Goal: Task Accomplishment & Management: Manage account settings

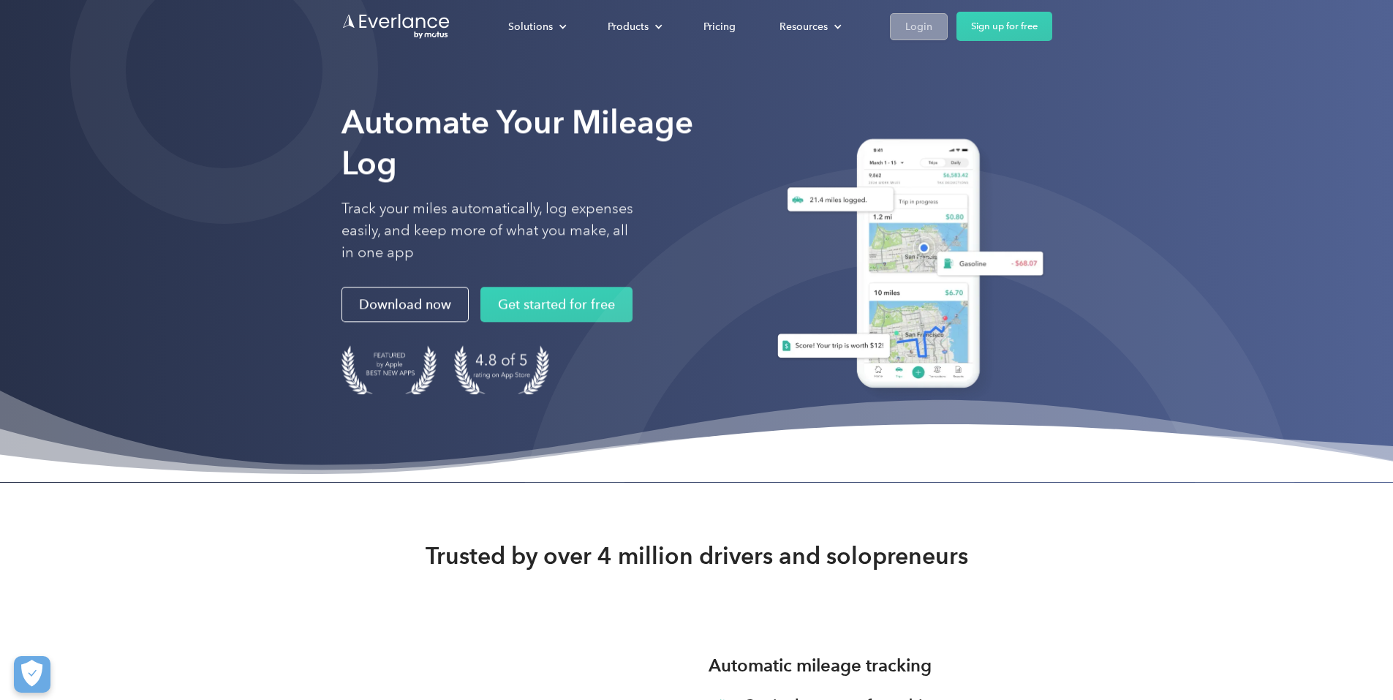
click at [932, 26] on div "Login" at bounding box center [918, 27] width 27 height 18
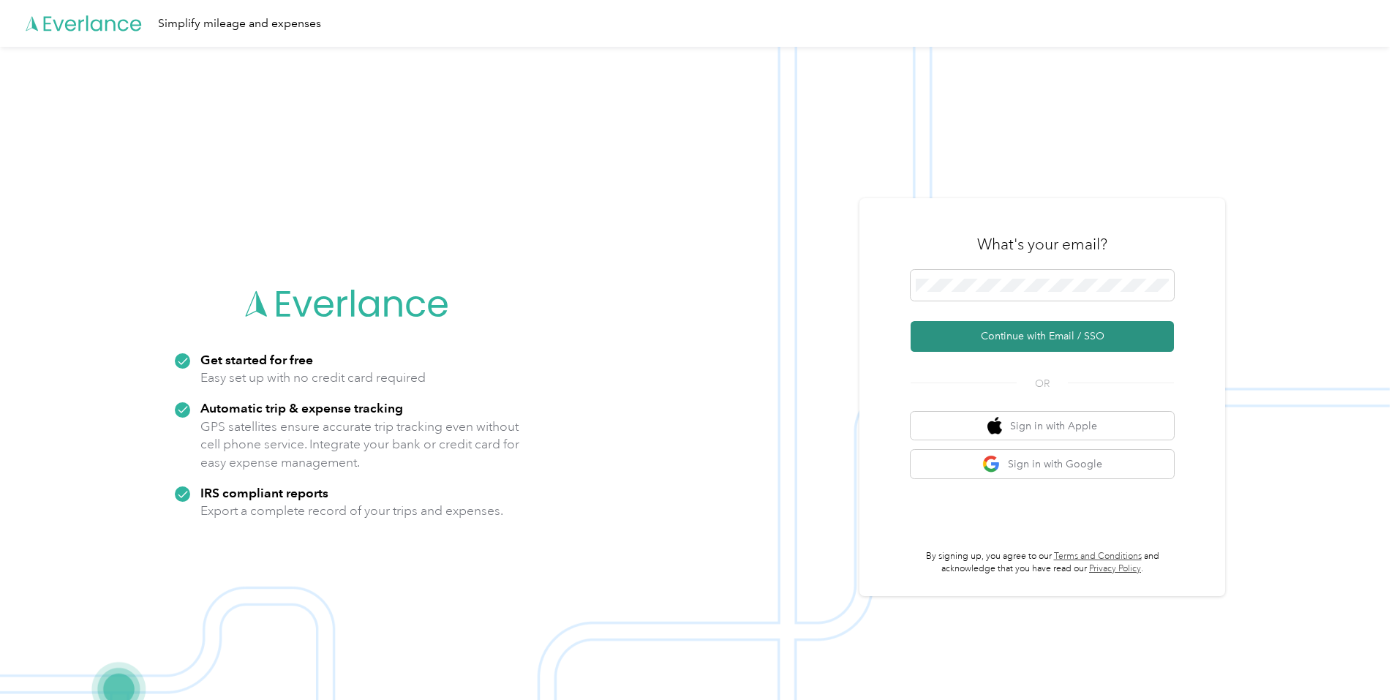
click at [1040, 337] on button "Continue with Email / SSO" at bounding box center [1041, 336] width 263 height 31
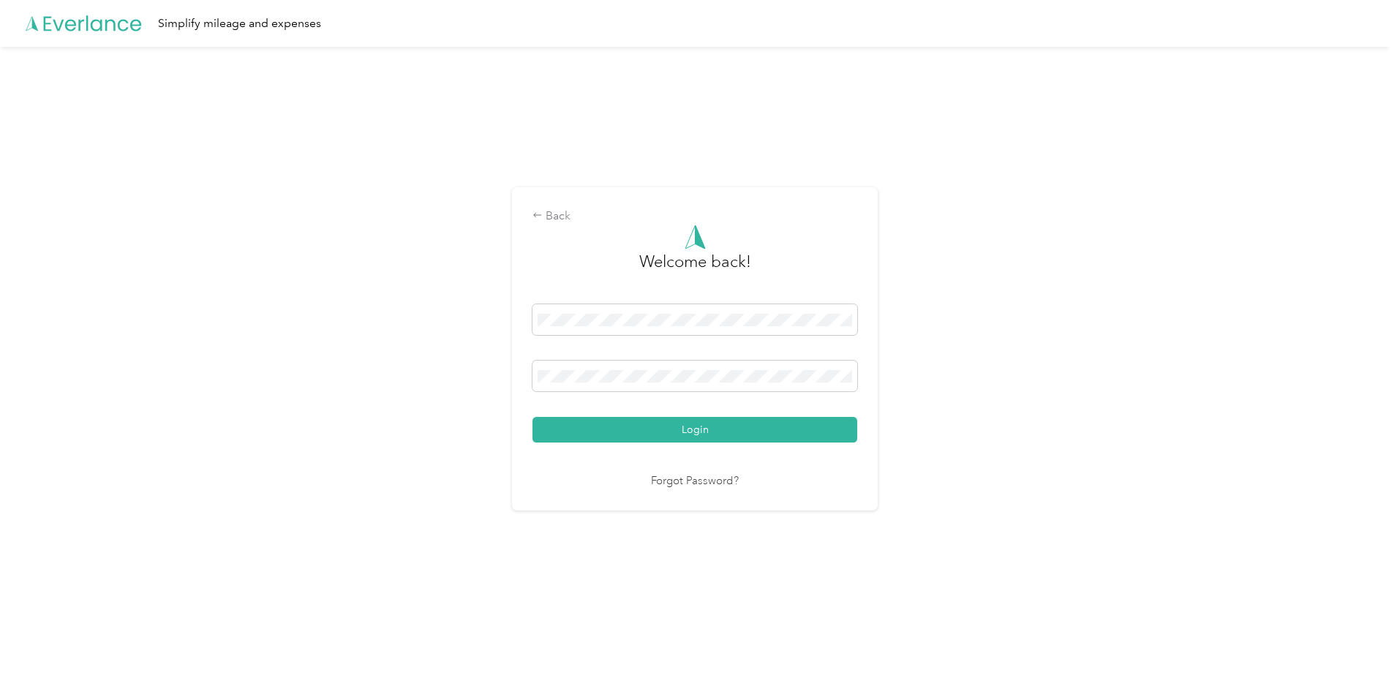
drag, startPoint x: 838, startPoint y: 428, endPoint x: 828, endPoint y: 431, distance: 10.6
click at [835, 428] on button "Login" at bounding box center [694, 430] width 325 height 26
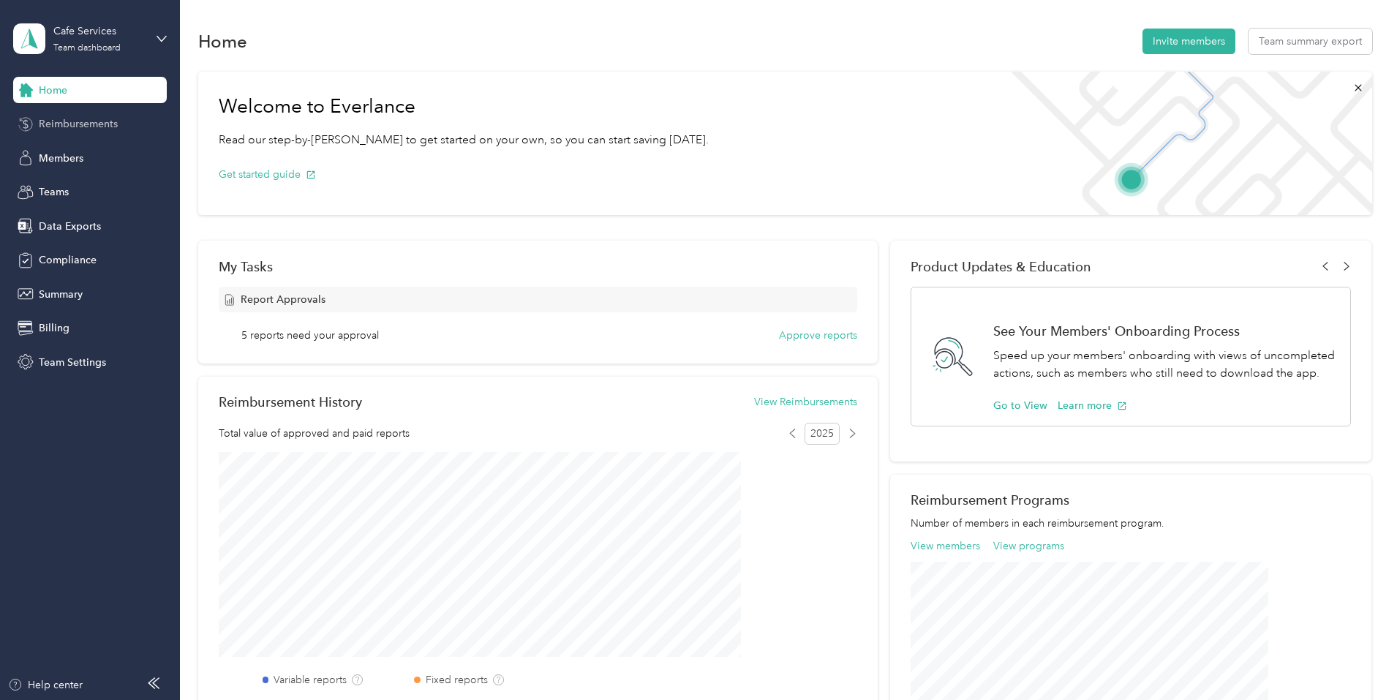
click at [93, 122] on span "Reimbursements" at bounding box center [78, 123] width 79 height 15
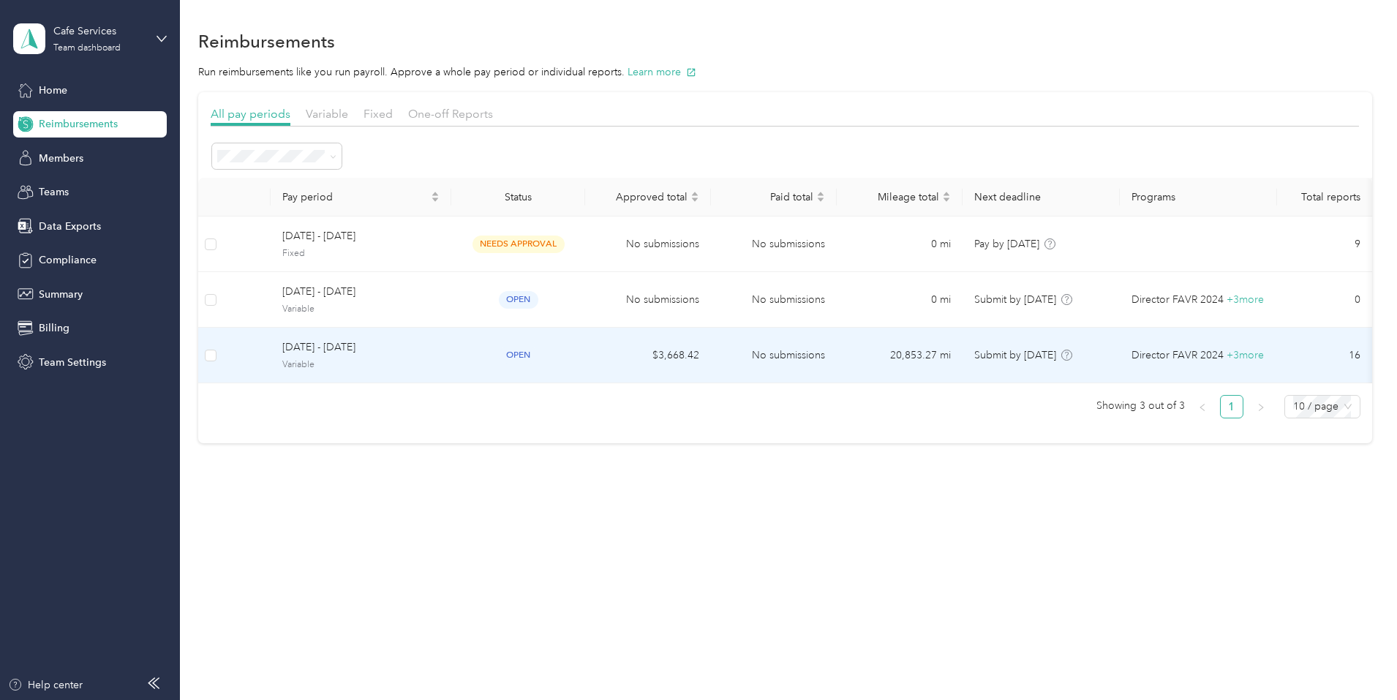
click at [412, 348] on span "August 1 - 31, 2025" at bounding box center [360, 347] width 157 height 16
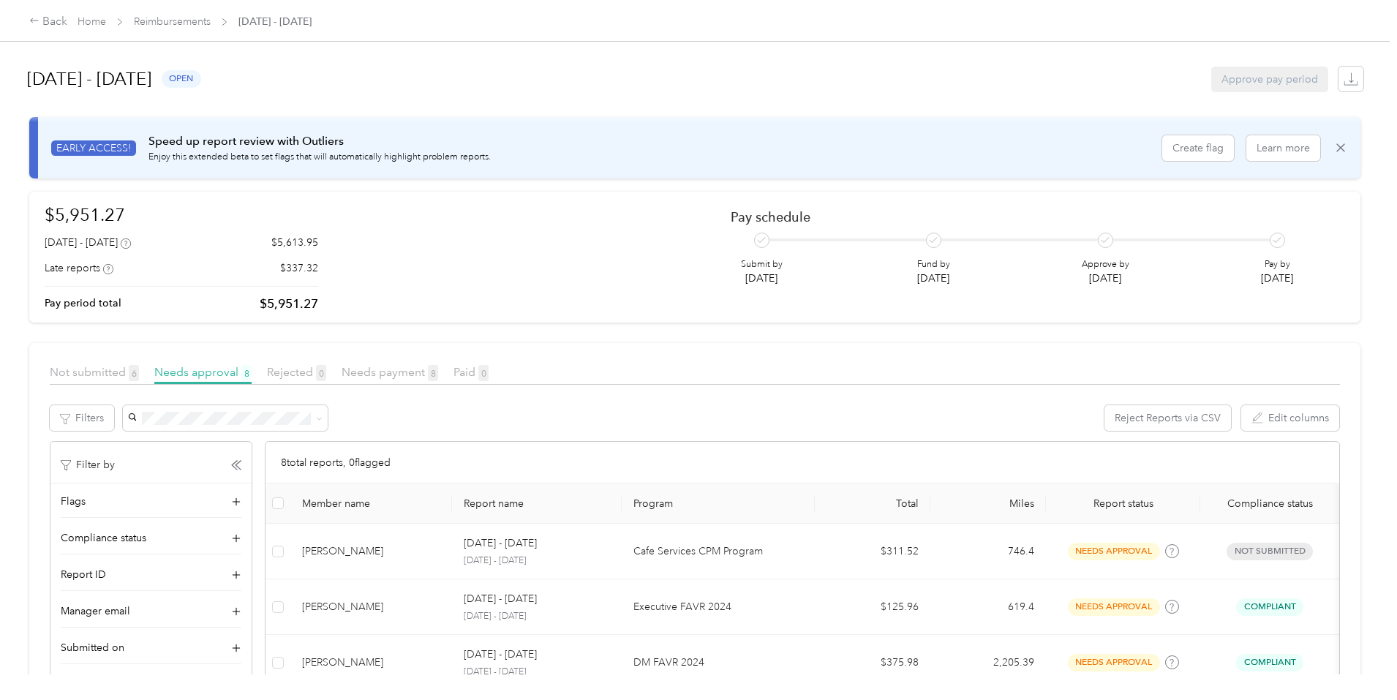
scroll to position [292, 0]
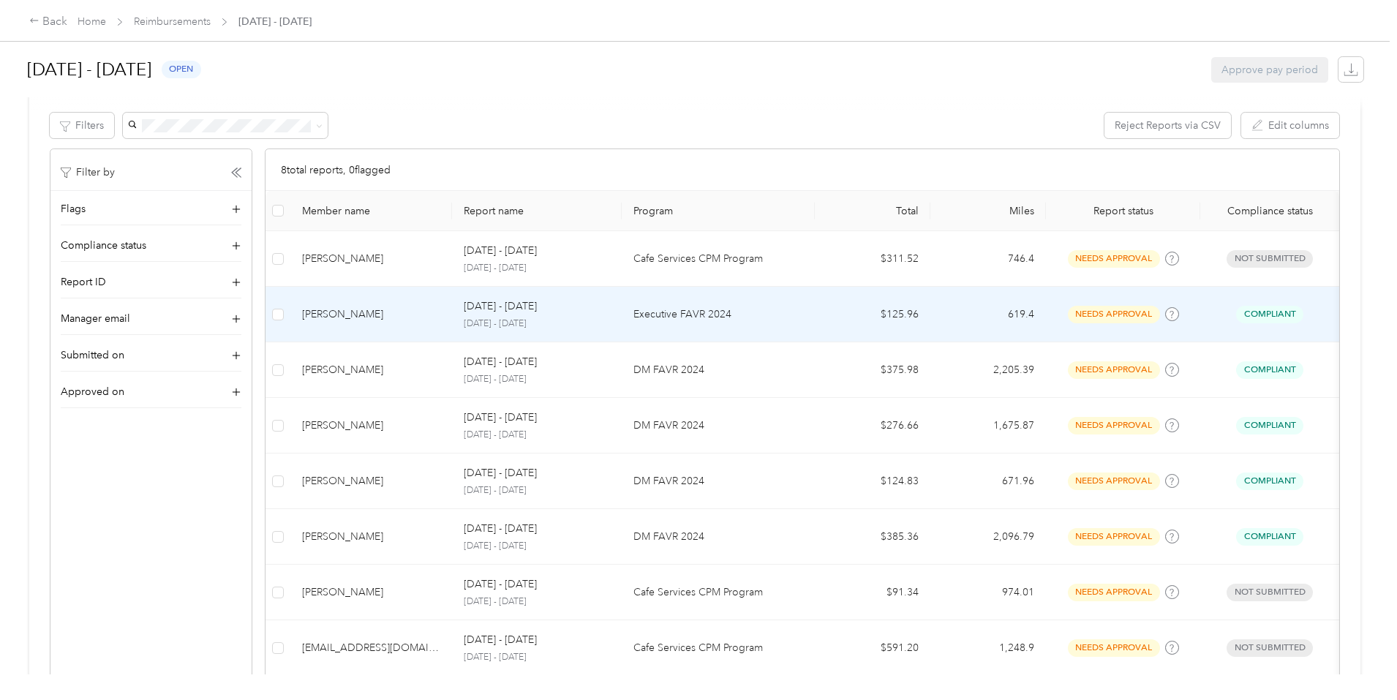
click at [803, 311] on p "Executive FAVR 2024" at bounding box center [718, 314] width 170 height 16
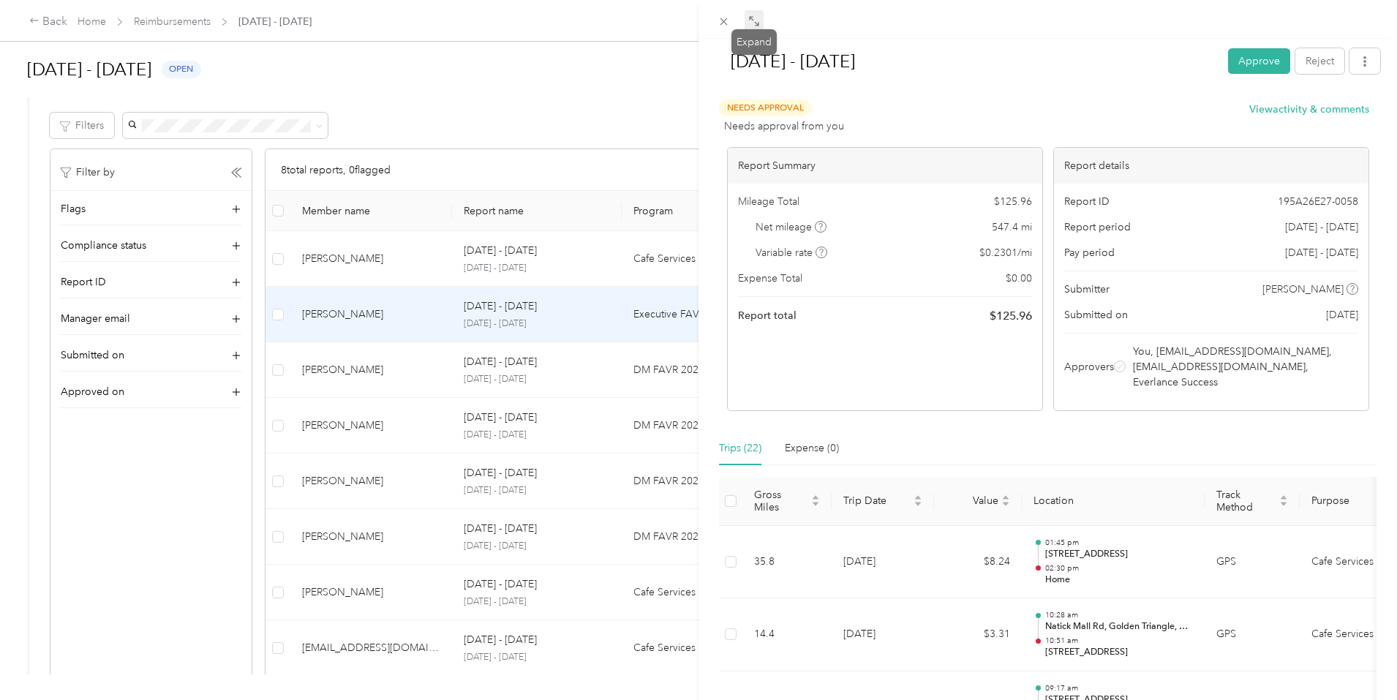
click at [750, 18] on icon at bounding box center [751, 18] width 4 height 4
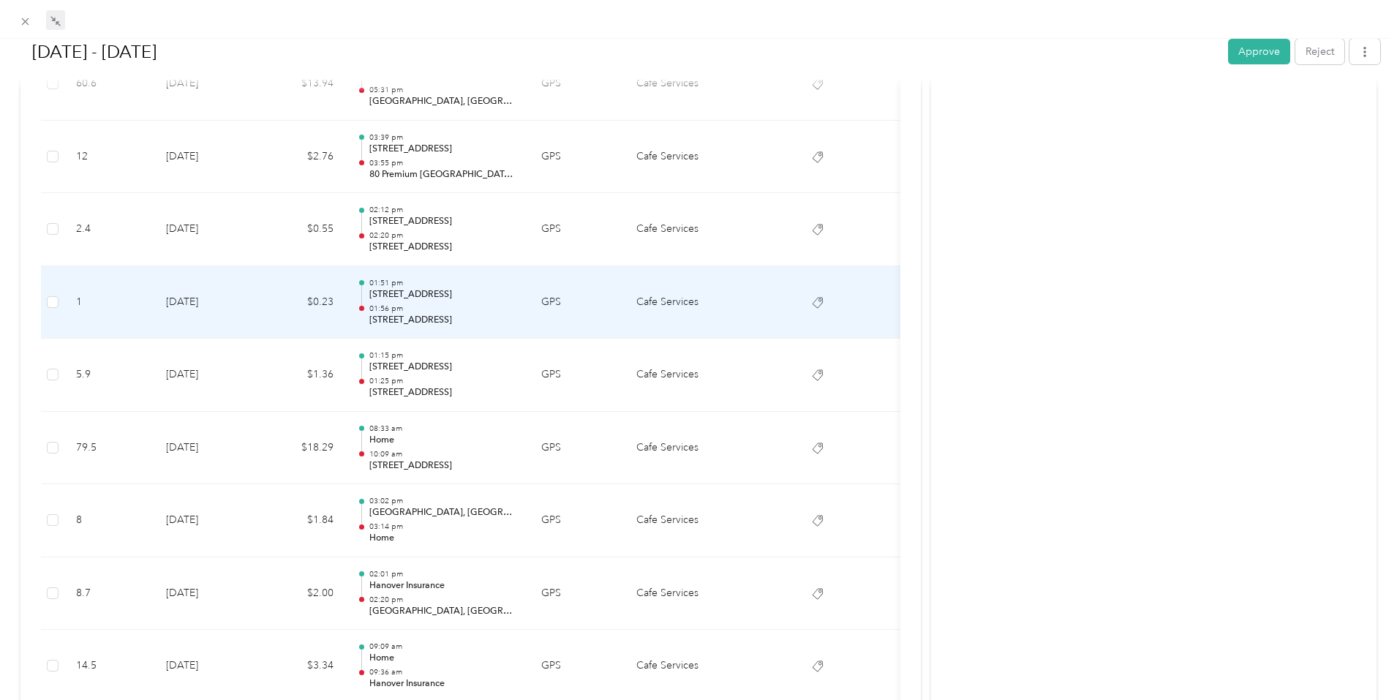
scroll to position [1564, 0]
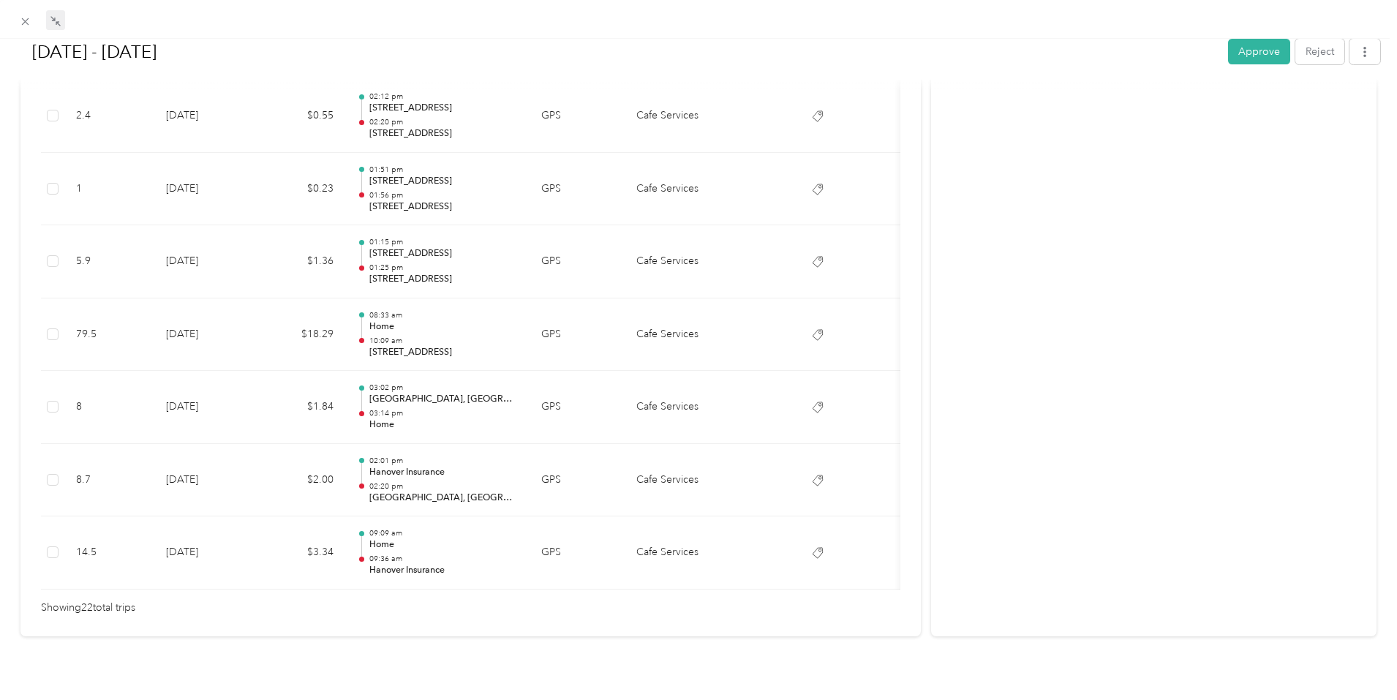
click at [1242, 54] on button "Approve" at bounding box center [1259, 52] width 62 height 26
click at [21, 23] on icon at bounding box center [25, 21] width 12 height 12
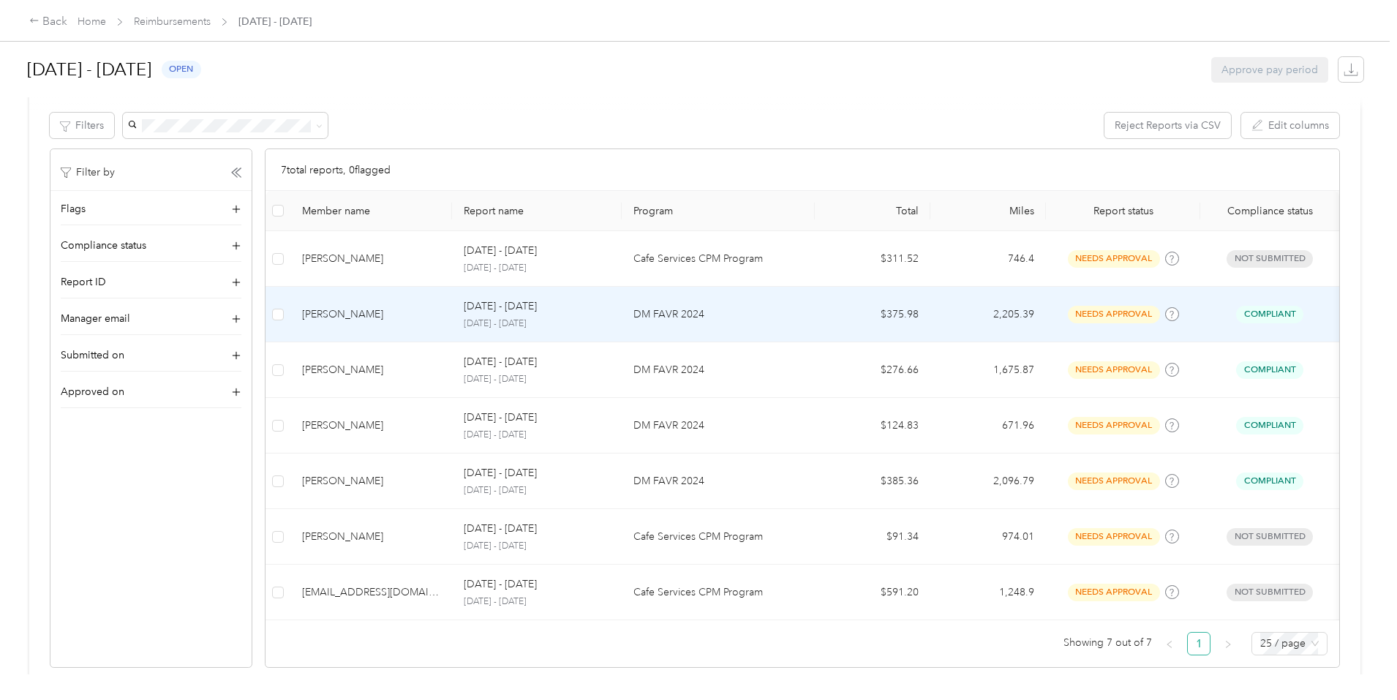
click at [803, 311] on p "DM FAVR 2024" at bounding box center [718, 314] width 170 height 16
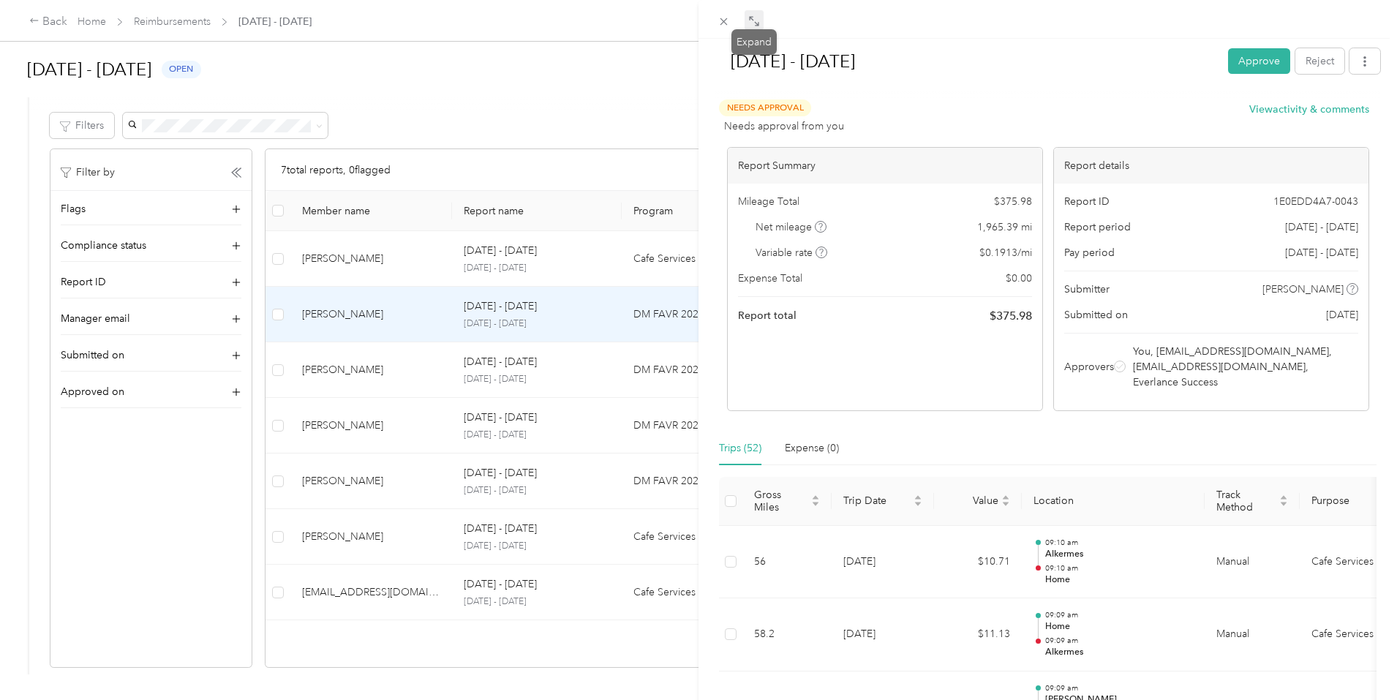
click at [755, 14] on span at bounding box center [753, 20] width 19 height 20
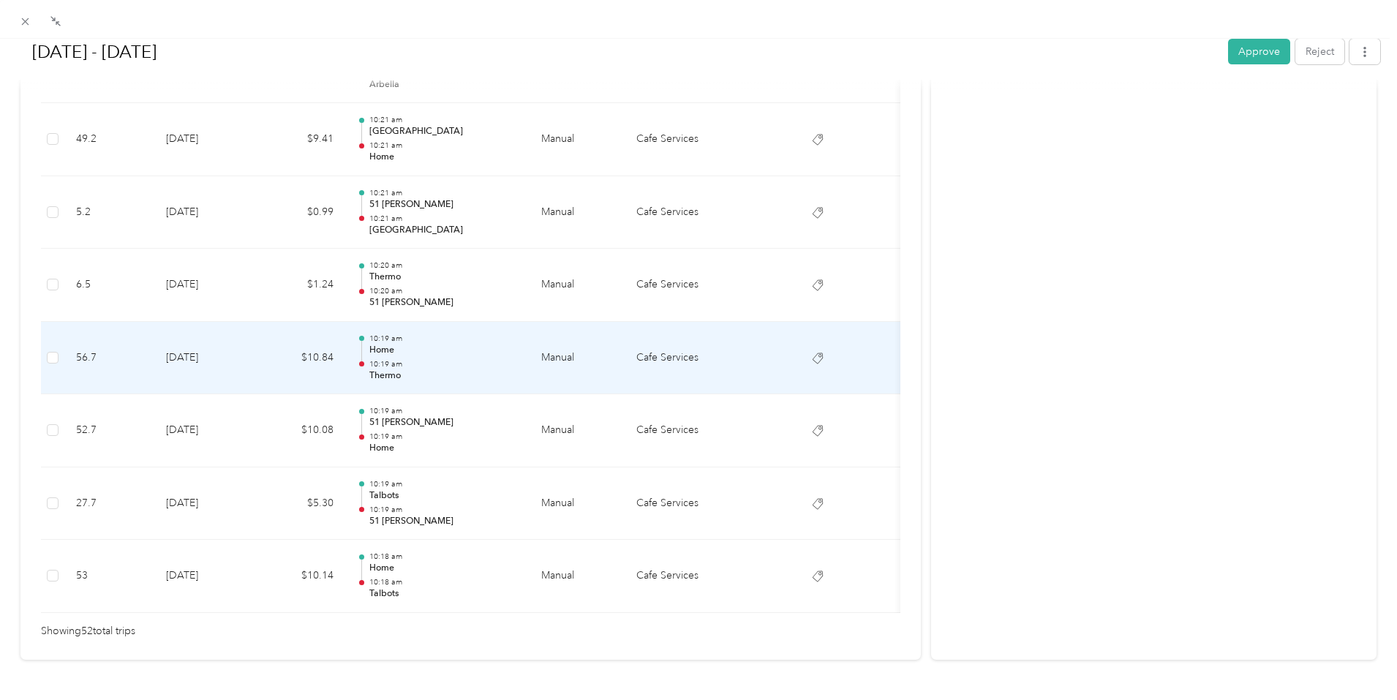
scroll to position [3747, 0]
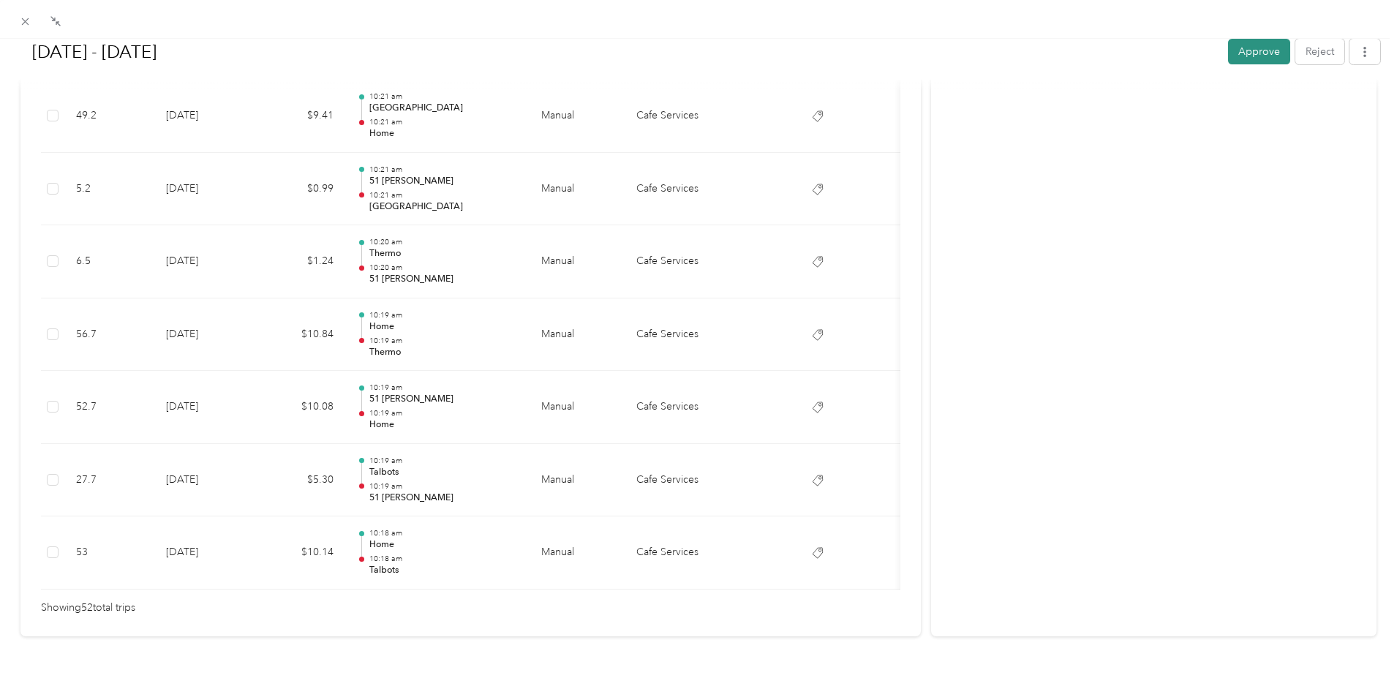
click at [1264, 50] on button "Approve" at bounding box center [1259, 52] width 62 height 26
click at [33, 19] on span at bounding box center [25, 21] width 20 height 20
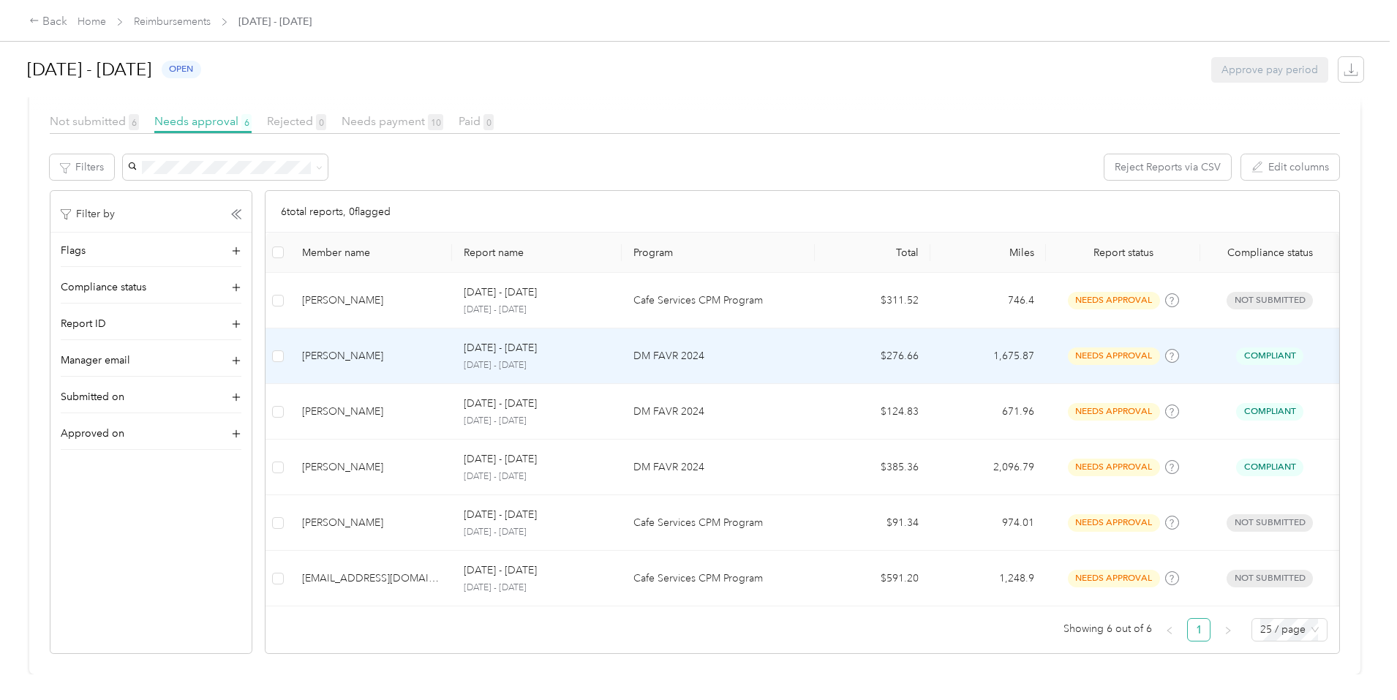
click at [610, 340] on div "Aug 1 - 31, 2025 August 1 - 31, 2025" at bounding box center [537, 355] width 146 height 31
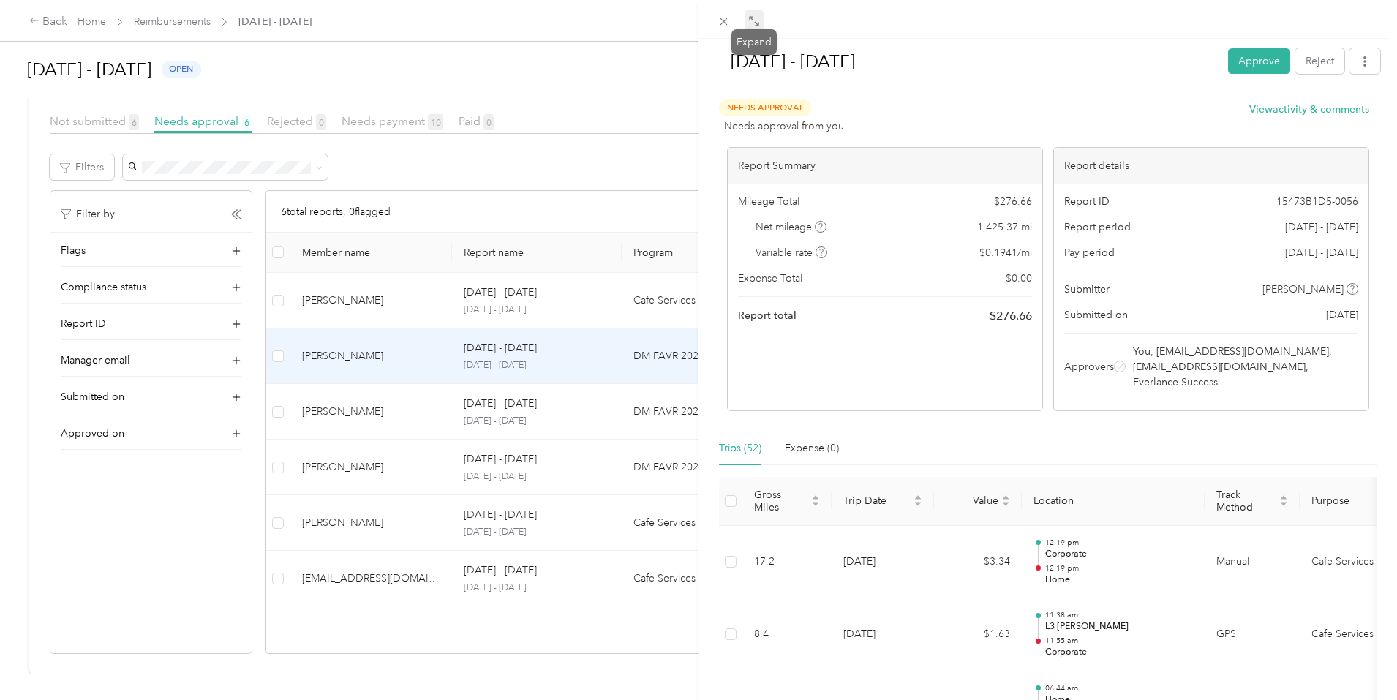
click at [752, 12] on span at bounding box center [753, 20] width 19 height 20
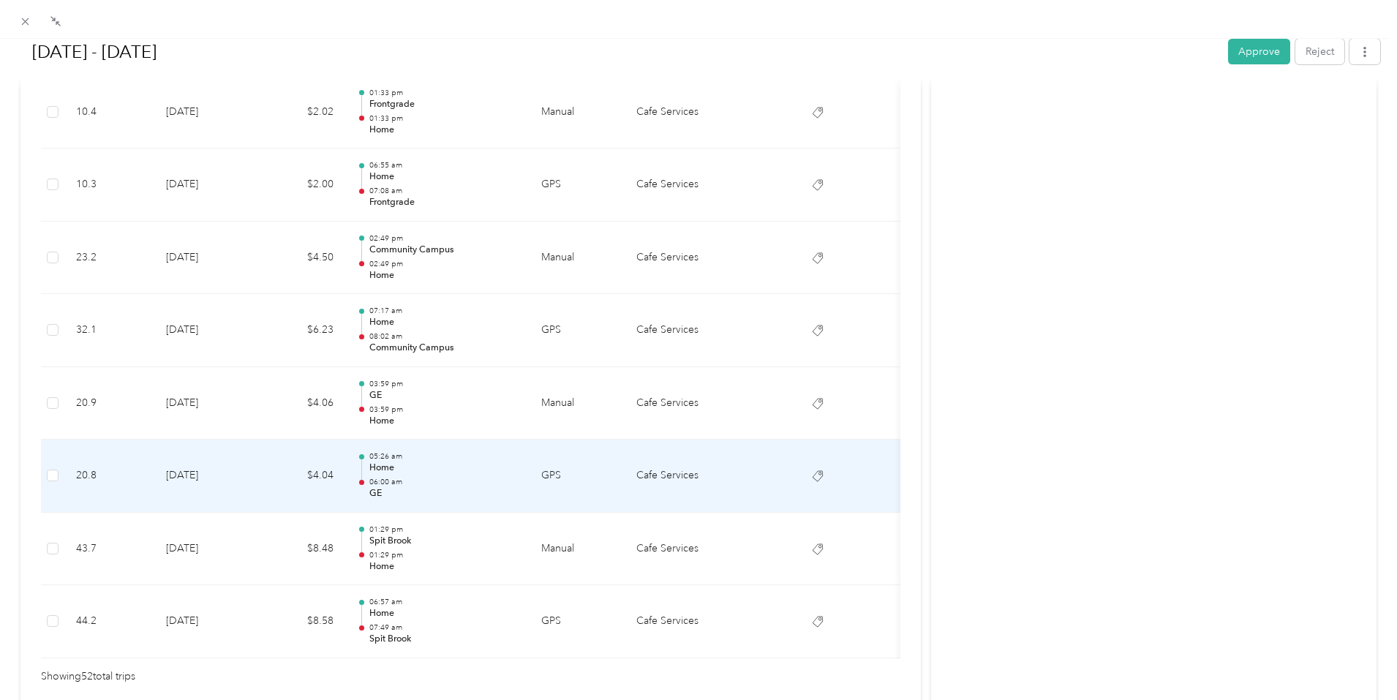
scroll to position [3729, 0]
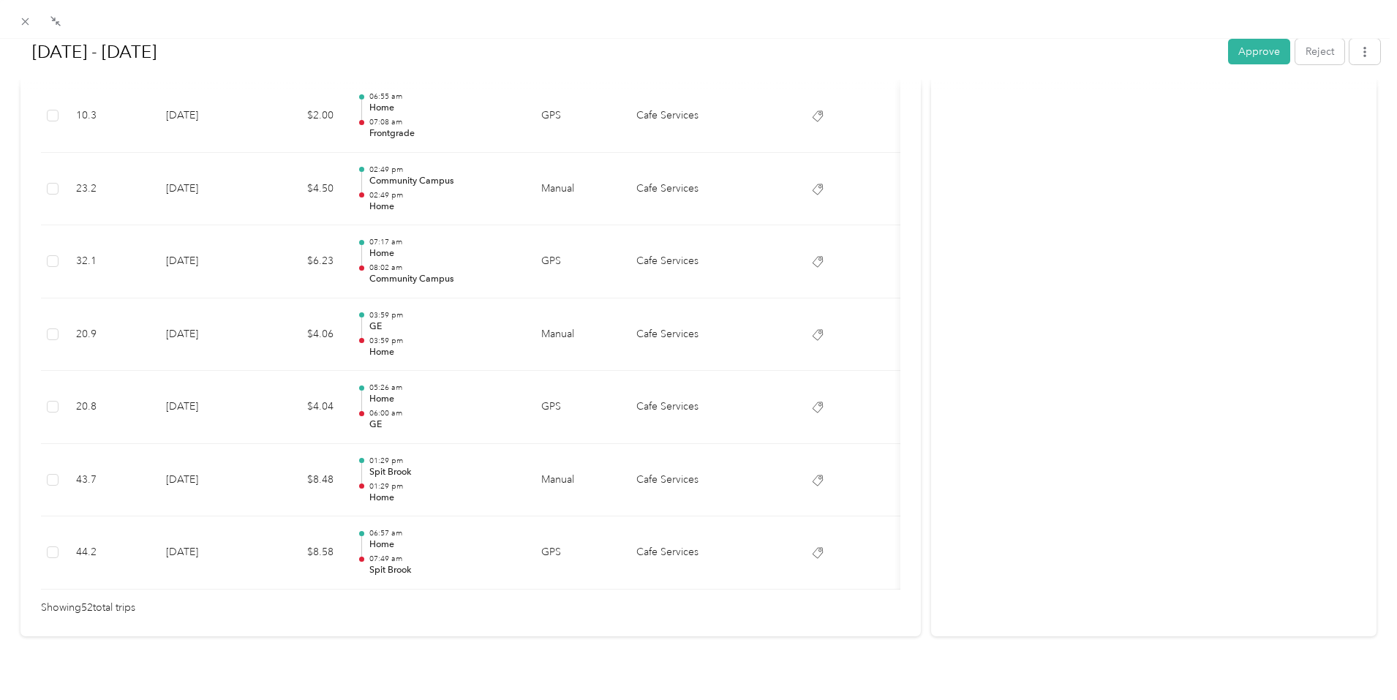
click at [1237, 52] on button "Approve" at bounding box center [1259, 52] width 62 height 26
click at [26, 20] on icon at bounding box center [25, 21] width 12 height 12
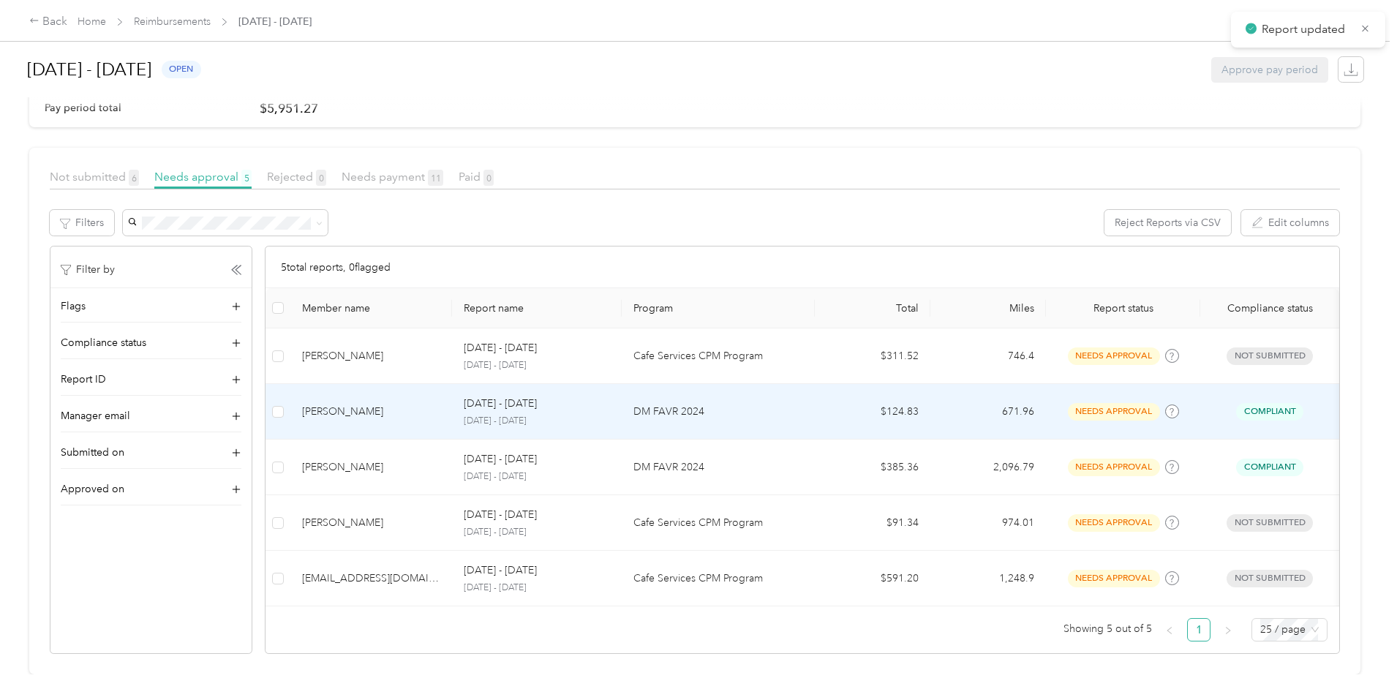
click at [610, 396] on div "Aug 1 - 31, 2025" at bounding box center [537, 404] width 146 height 16
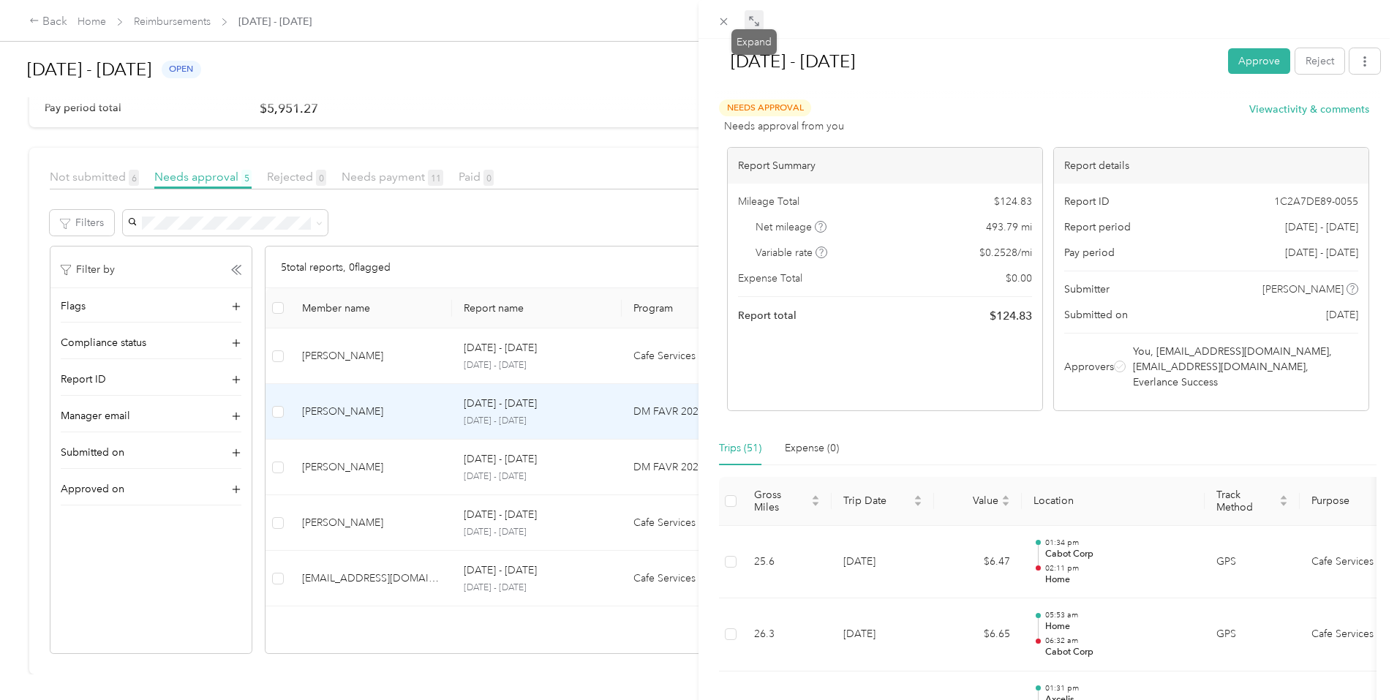
click at [755, 25] on icon at bounding box center [754, 21] width 12 height 12
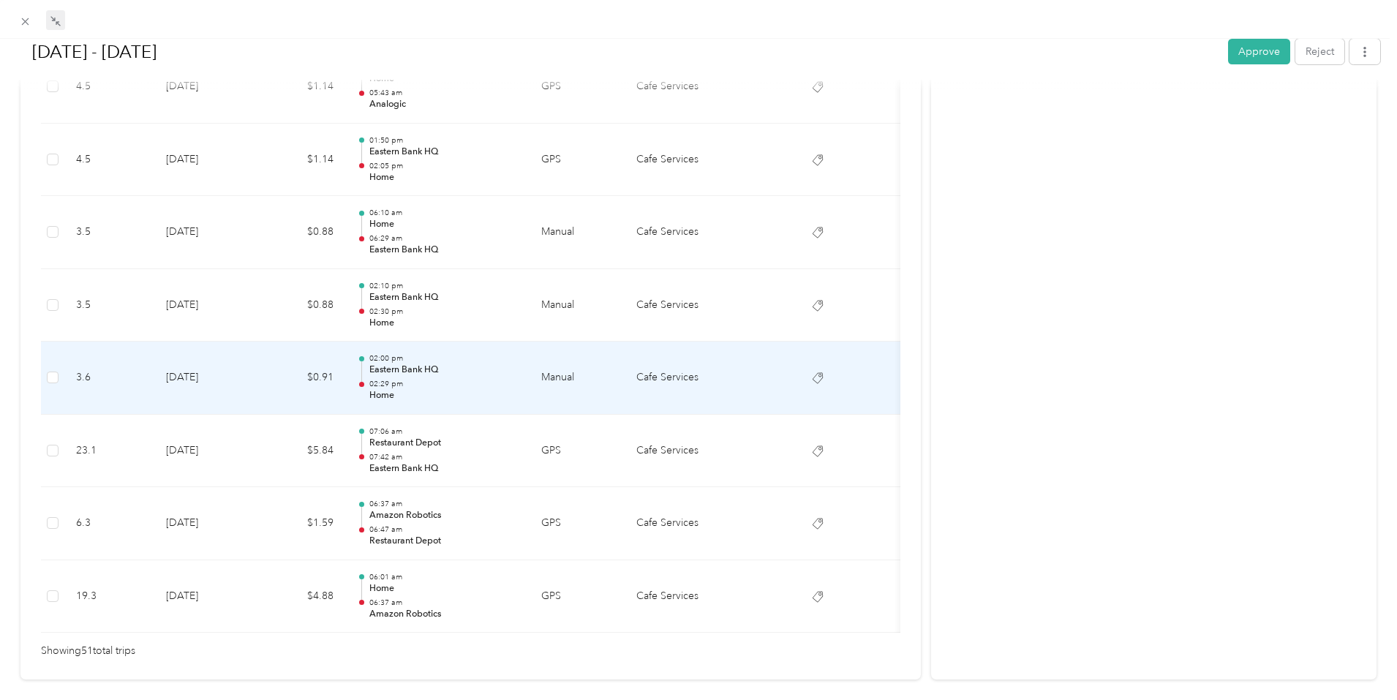
scroll to position [3583, 0]
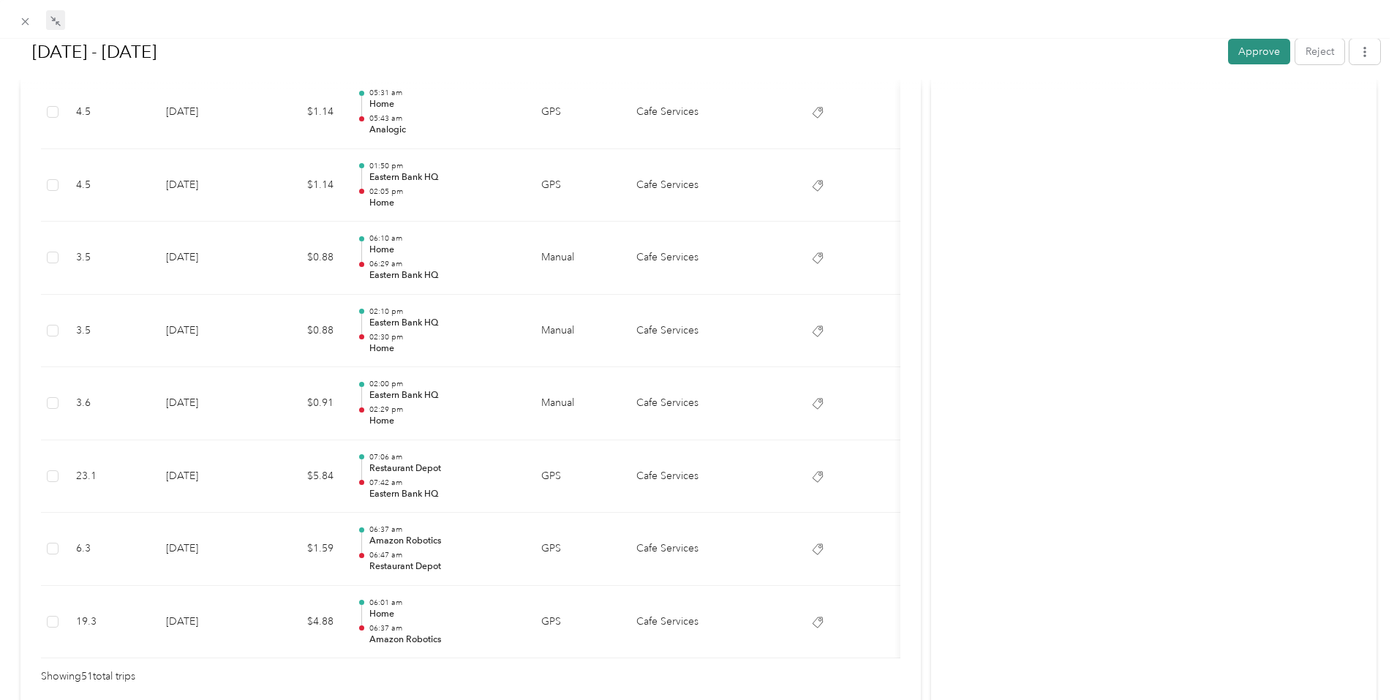
click at [1251, 53] on button "Approve" at bounding box center [1259, 52] width 62 height 26
click at [20, 20] on icon at bounding box center [25, 21] width 12 height 12
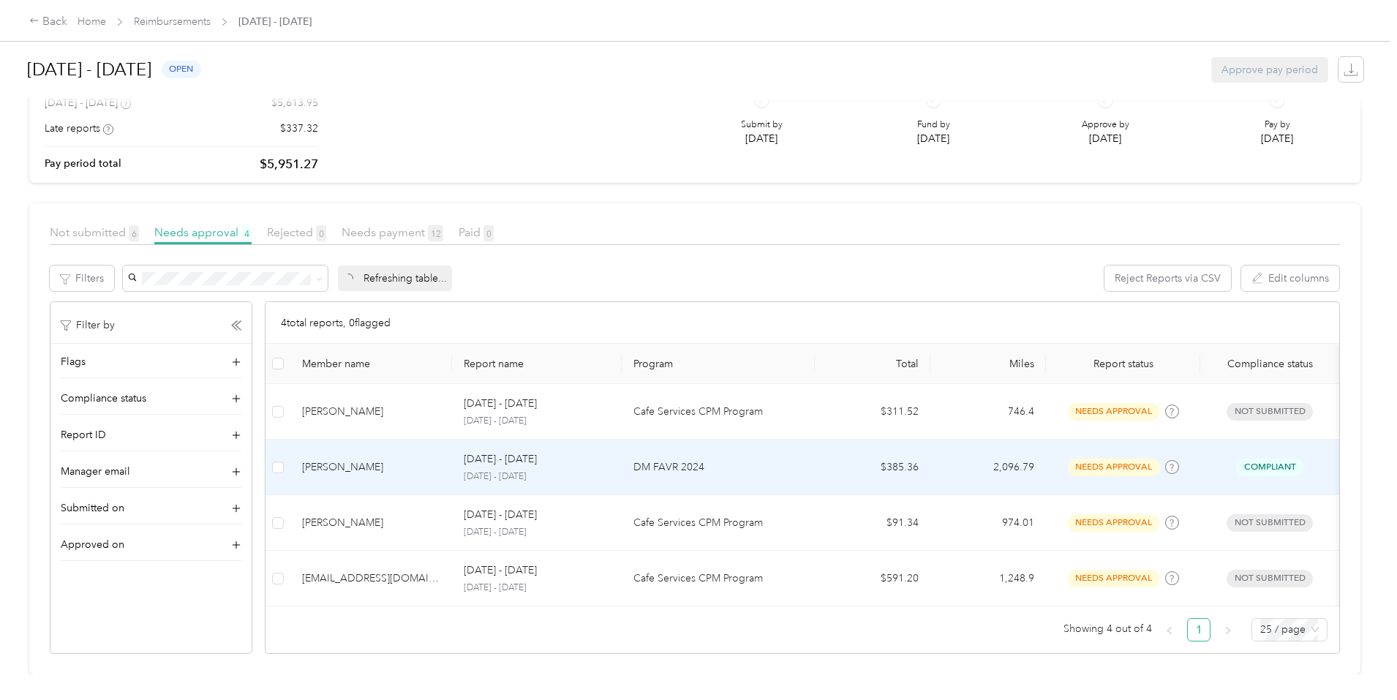
click at [610, 451] on div "Aug 1 - 31, 2025" at bounding box center [537, 459] width 146 height 16
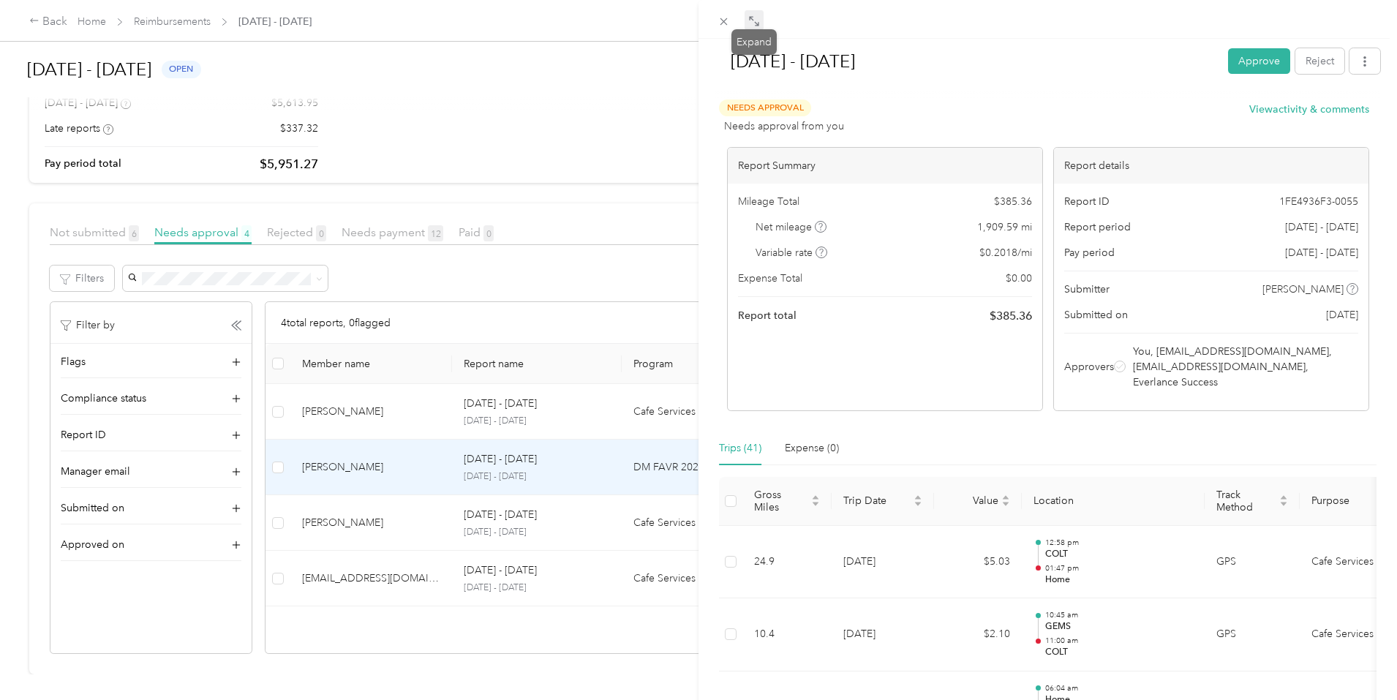
click at [755, 17] on icon at bounding box center [754, 21] width 12 height 12
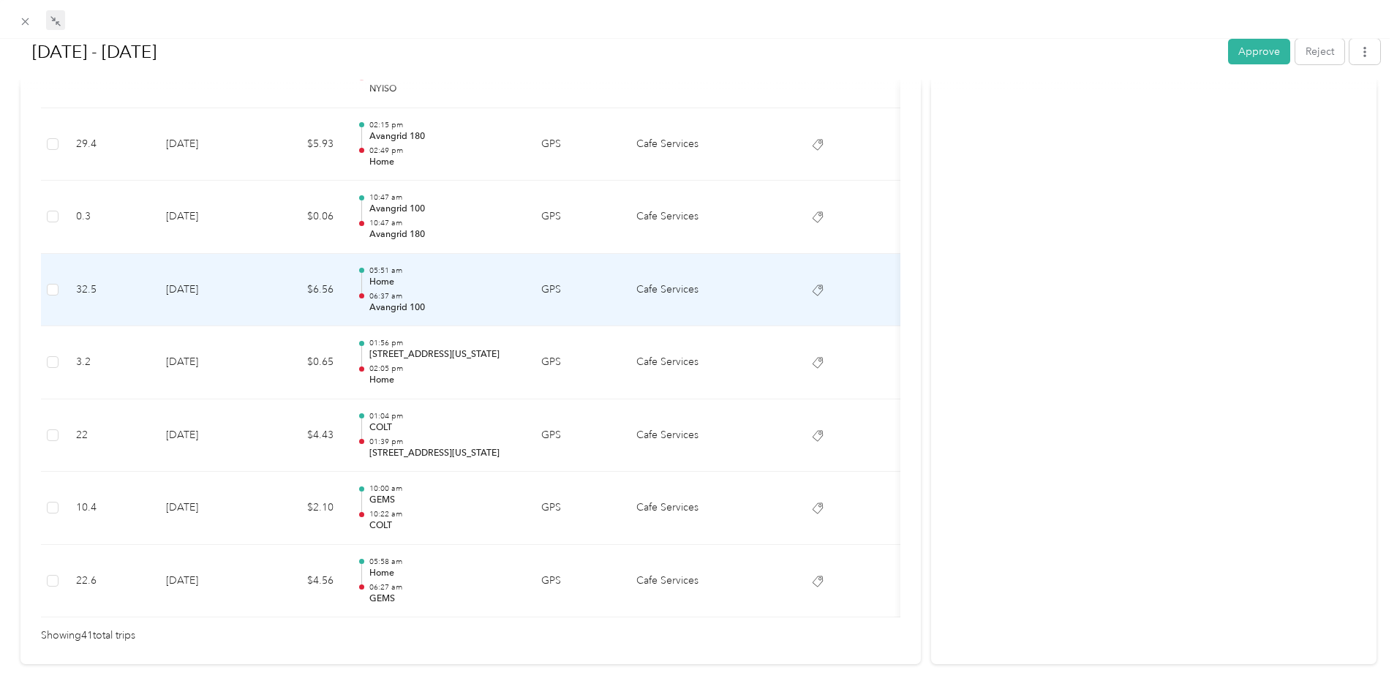
scroll to position [2946, 0]
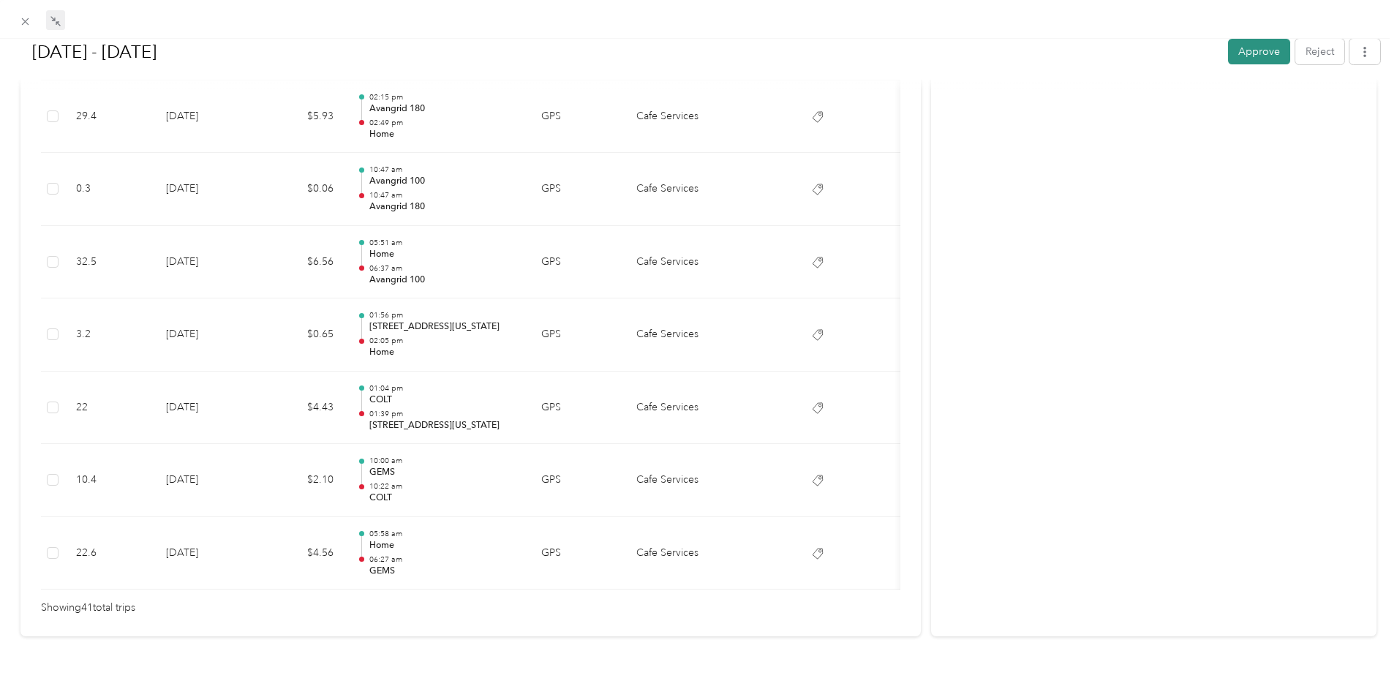
click at [1237, 46] on button "Approve" at bounding box center [1259, 52] width 62 height 26
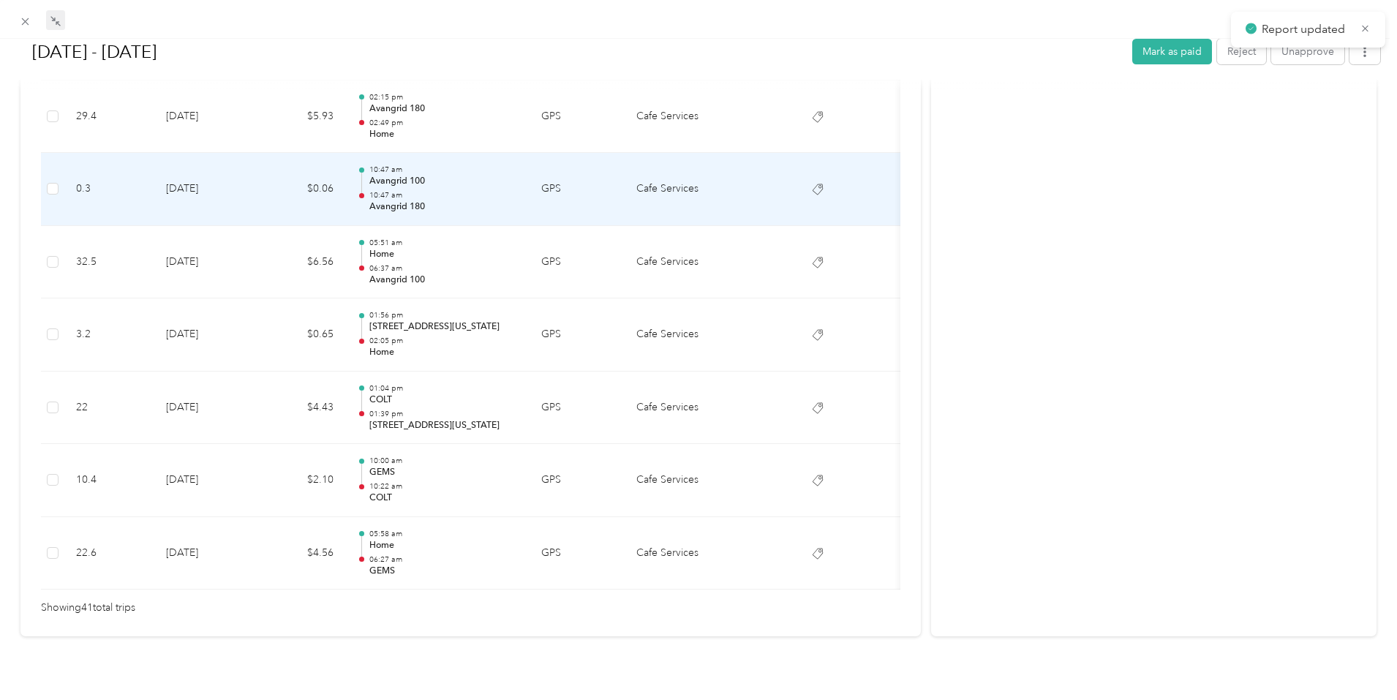
scroll to position [106, 0]
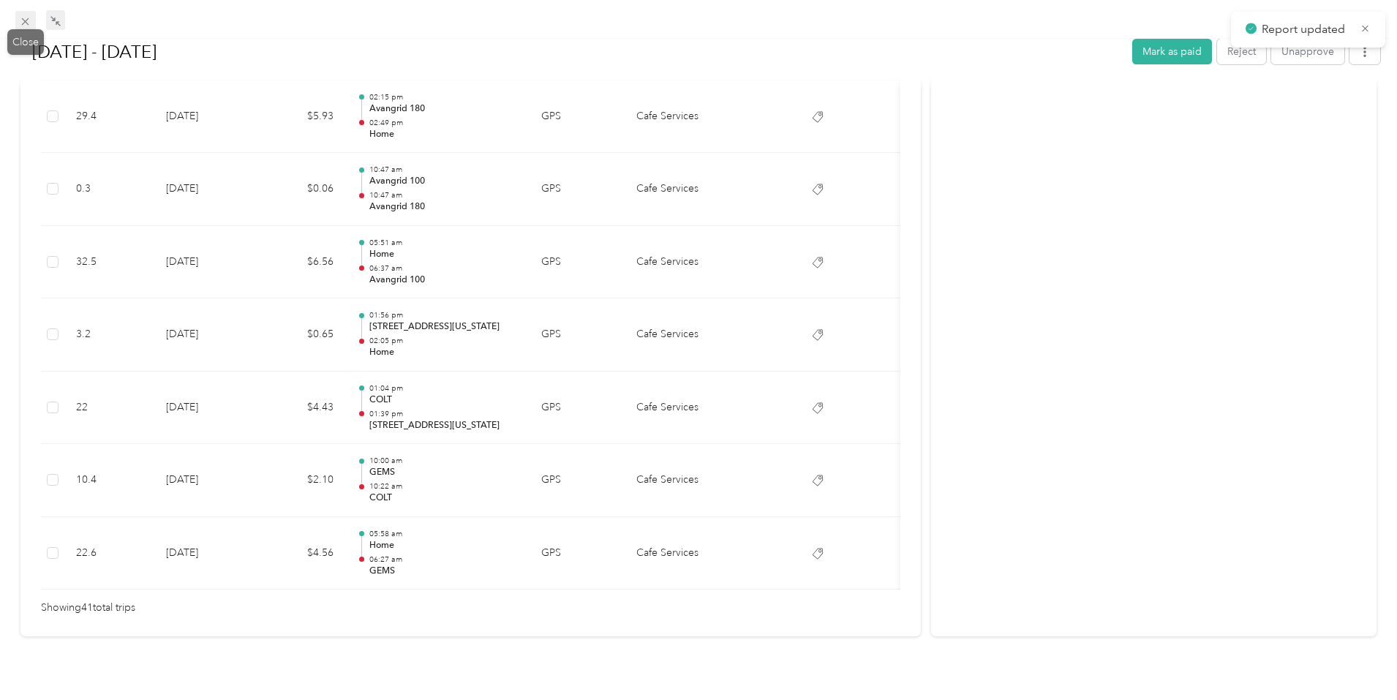
click at [23, 13] on span at bounding box center [25, 21] width 20 height 20
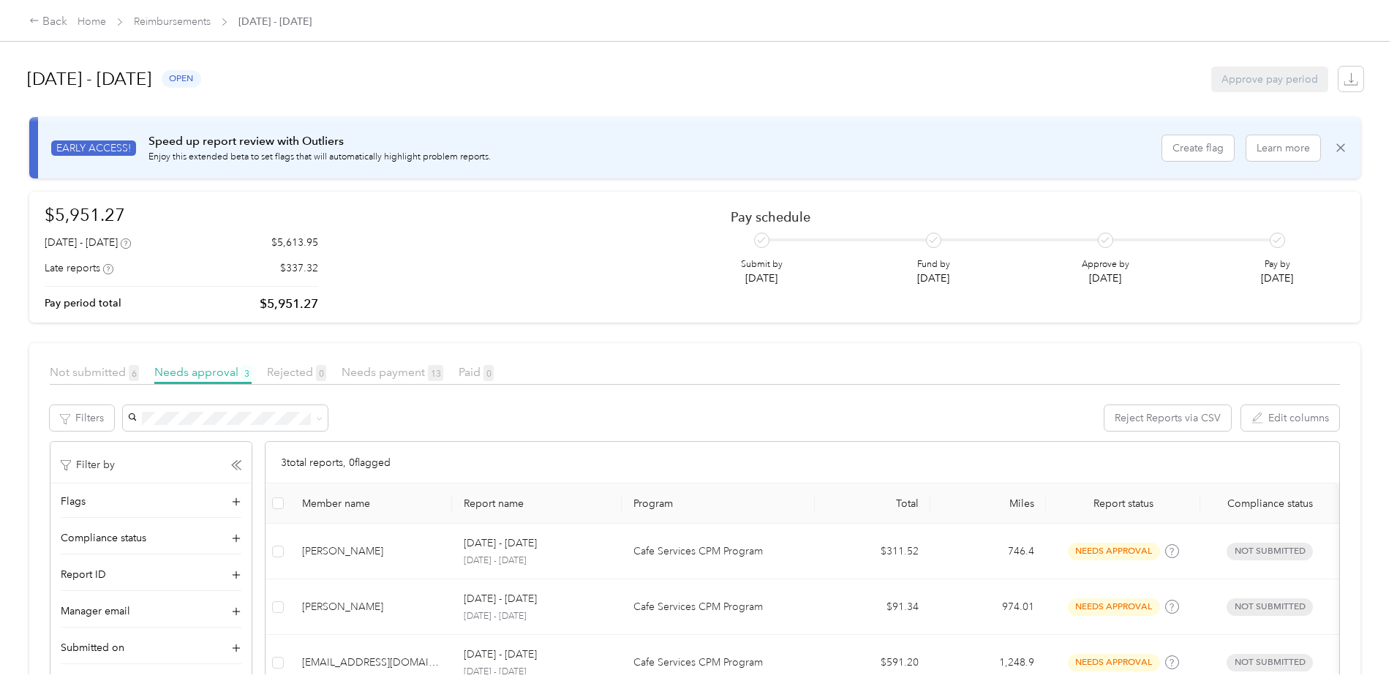
click at [207, 13] on div "Back Home Reimbursements August 1 - 31, 2025" at bounding box center [170, 22] width 282 height 18
click at [139, 369] on span "Not submitted 6" at bounding box center [94, 372] width 89 height 14
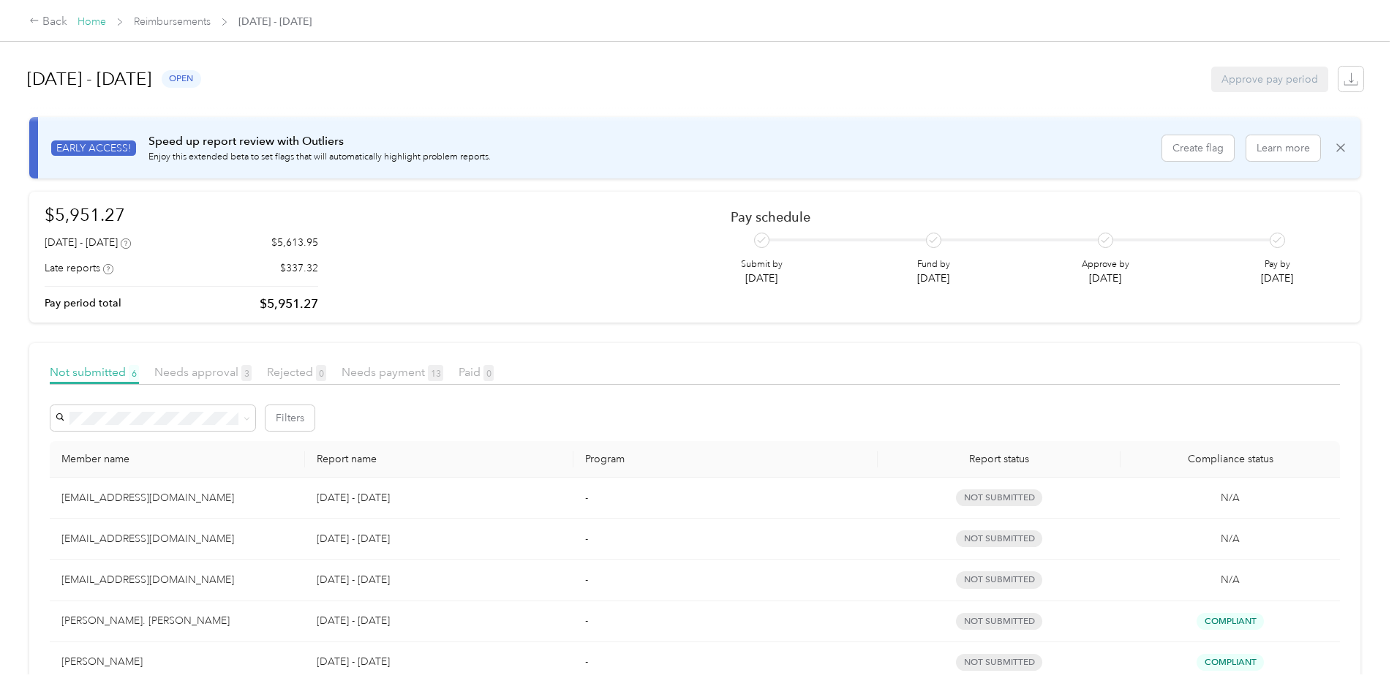
click at [106, 19] on link "Home" at bounding box center [92, 21] width 29 height 12
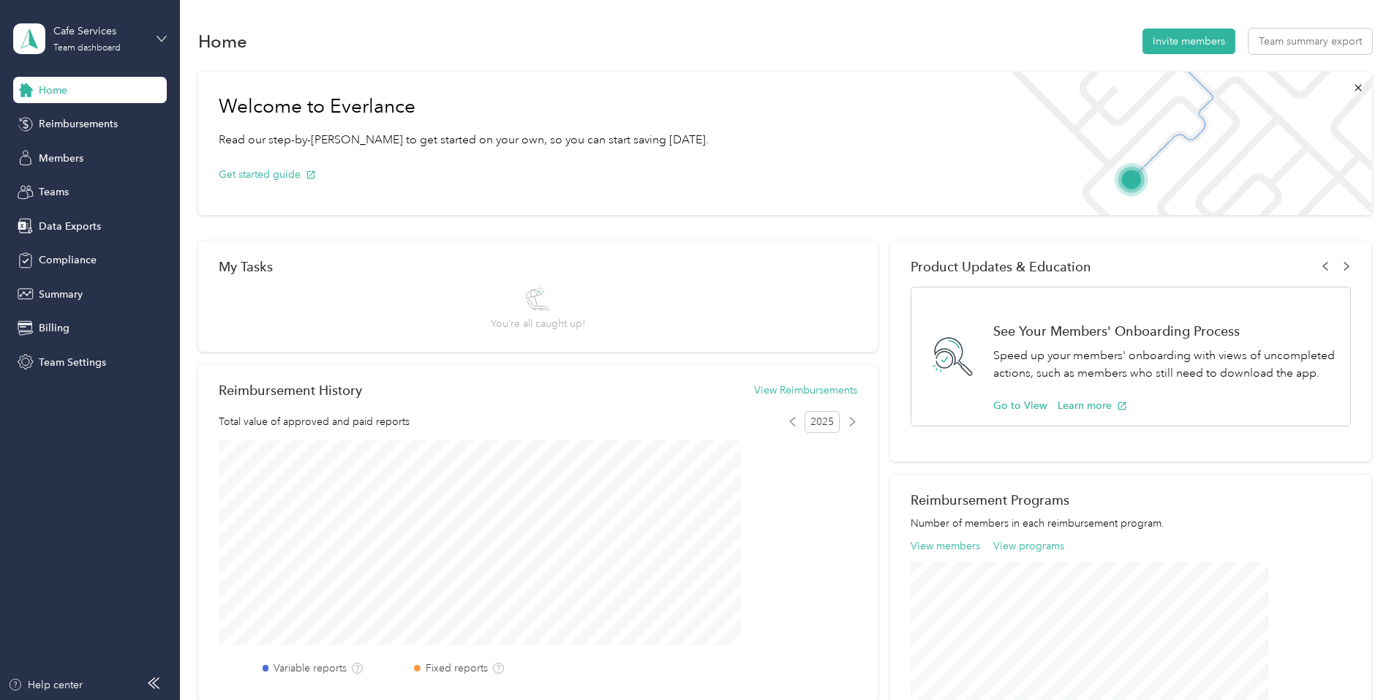
click at [161, 34] on icon at bounding box center [161, 39] width 10 height 10
click at [66, 190] on div "Log out" at bounding box center [54, 186] width 56 height 15
